Goal: Task Accomplishment & Management: Manage account settings

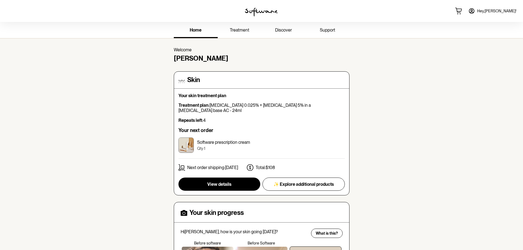
click at [239, 29] on span "treatment" at bounding box center [240, 29] width 20 height 5
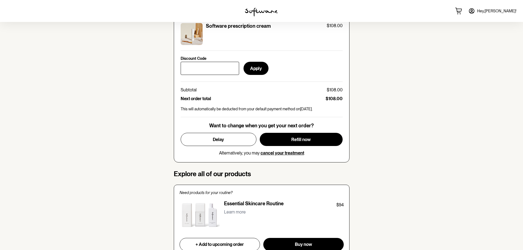
scroll to position [247, 0]
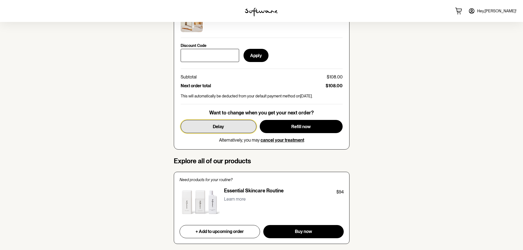
click at [220, 127] on span "Delay" at bounding box center [218, 126] width 11 height 5
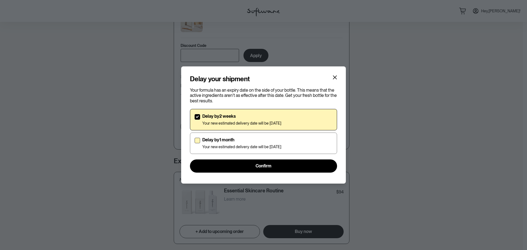
click at [219, 142] on p "Delay by 1 month" at bounding box center [241, 139] width 79 height 5
click at [195, 143] on input "Delay by 1 month Your new estimated delivery date will be [DATE]" at bounding box center [194, 143] width 0 height 0
checkbox input "true"
checkbox input "false"
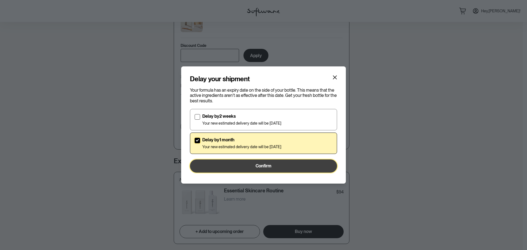
click at [234, 163] on button "Confirm" at bounding box center [263, 166] width 147 height 13
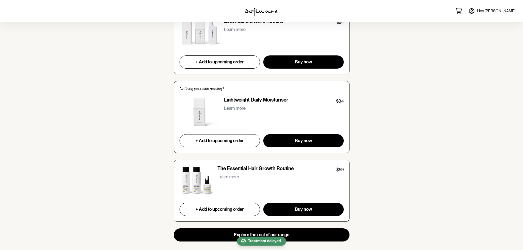
scroll to position [439, 0]
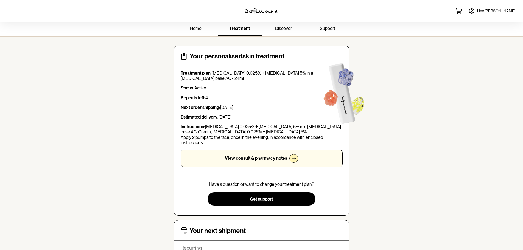
scroll to position [0, 0]
